Goal: Information Seeking & Learning: Learn about a topic

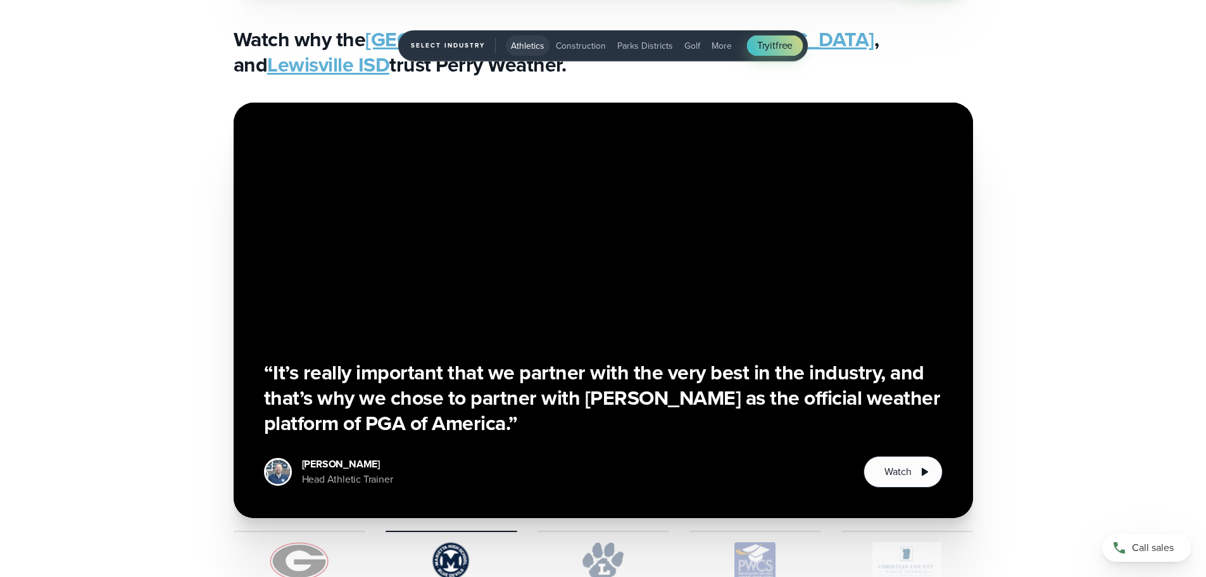
scroll to position [2785, 0]
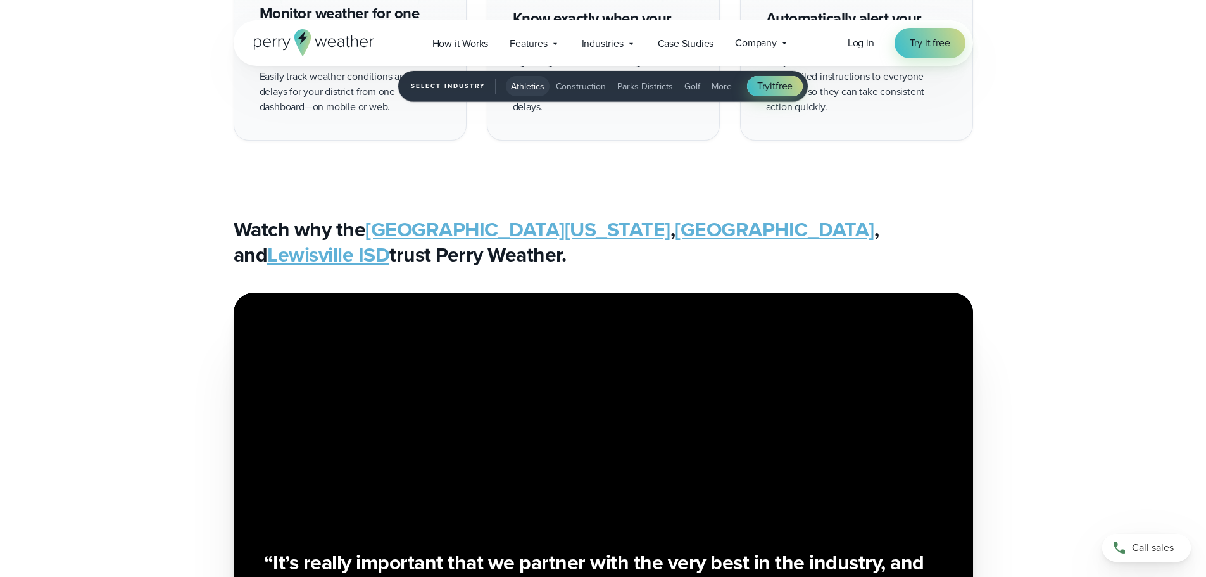
click at [706, 230] on link "[GEOGRAPHIC_DATA]" at bounding box center [774, 229] width 199 height 30
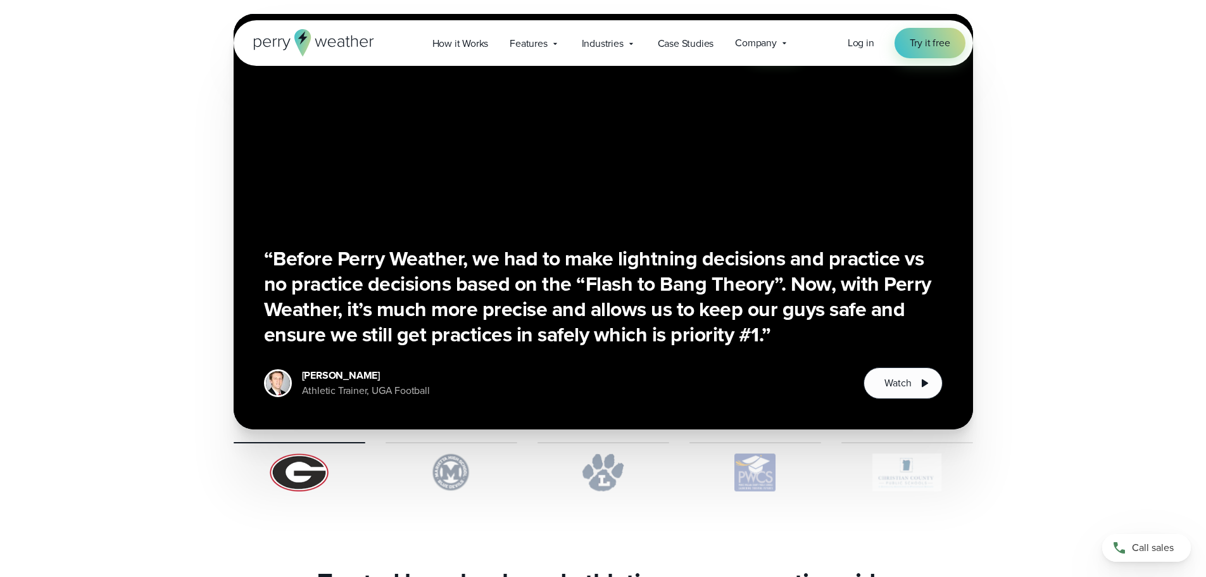
scroll to position [3545, 0]
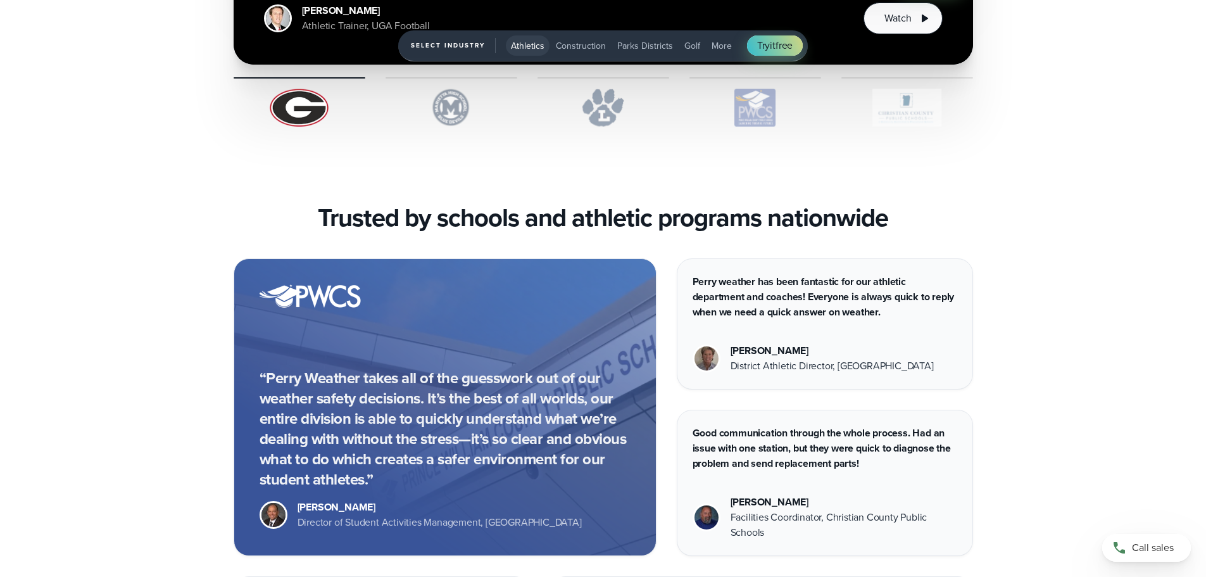
click at [465, 107] on img "1 of 5" at bounding box center [451, 108] width 132 height 38
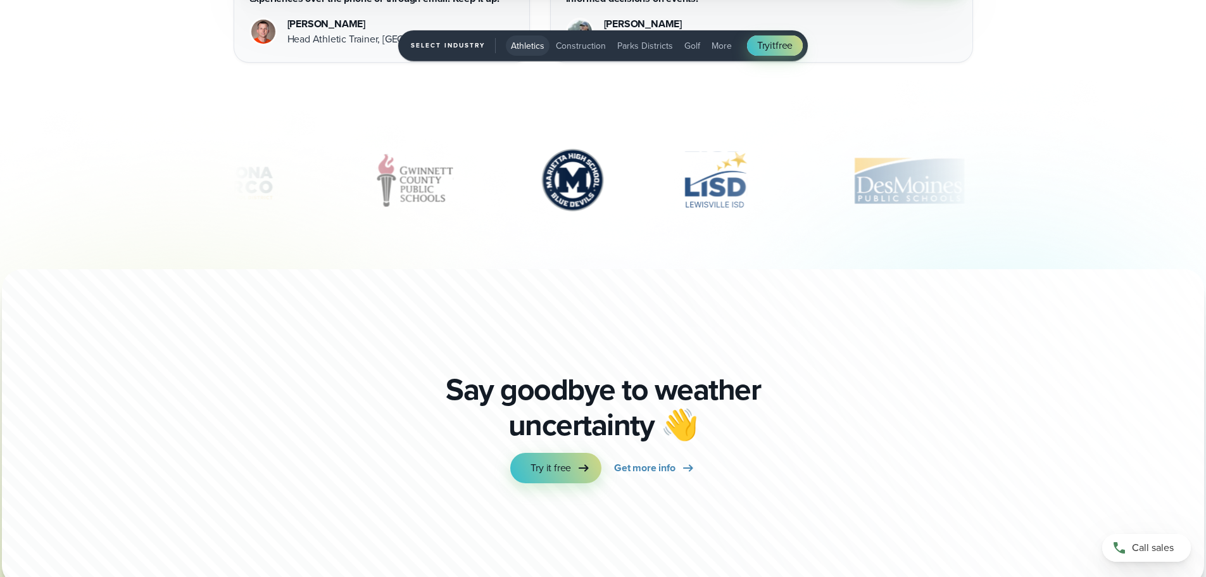
scroll to position [4178, 0]
